Goal: Task Accomplishment & Management: Manage account settings

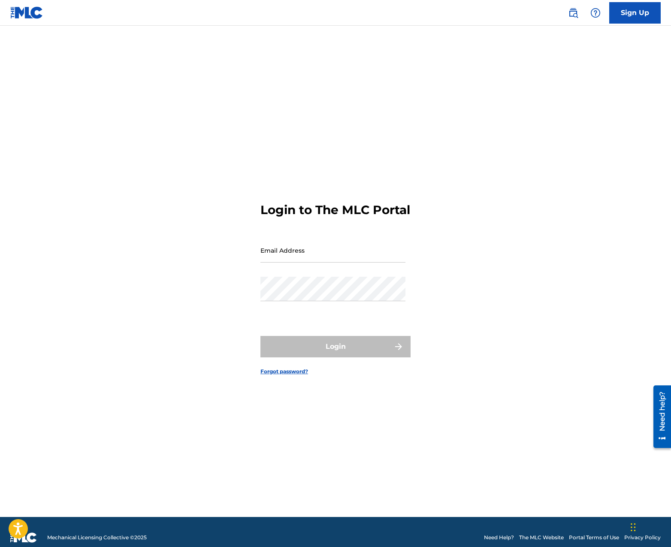
drag, startPoint x: 358, startPoint y: 250, endPoint x: 358, endPoint y: 255, distance: 5.6
click at [358, 253] on input "Email Address" at bounding box center [332, 250] width 145 height 24
click at [311, 260] on input "Email Address" at bounding box center [332, 250] width 145 height 24
type input "[PERSON_NAME][EMAIL_ADDRESS][DOMAIN_NAME]"
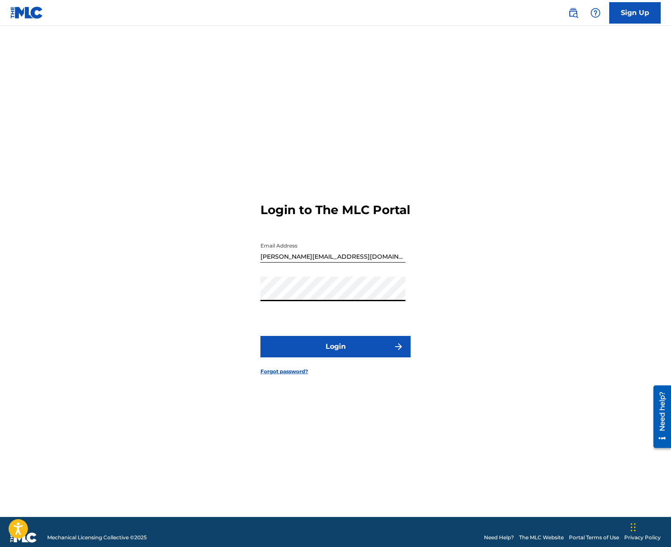
click at [337, 357] on button "Login" at bounding box center [335, 346] width 150 height 21
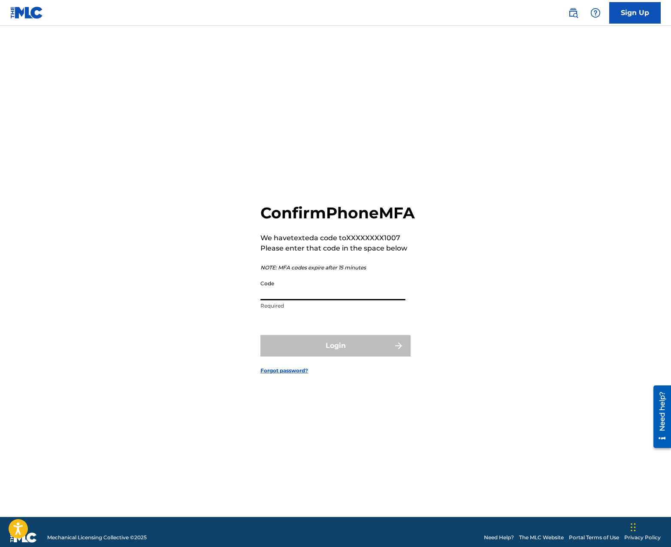
click at [334, 300] on input "Code" at bounding box center [332, 288] width 145 height 24
type input "9"
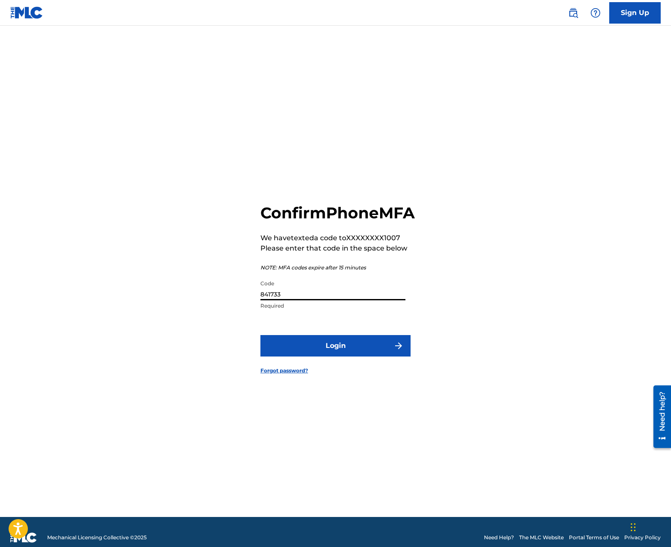
type input "841733"
click at [363, 354] on button "Login" at bounding box center [335, 345] width 150 height 21
